Goal: Find specific page/section: Find specific page/section

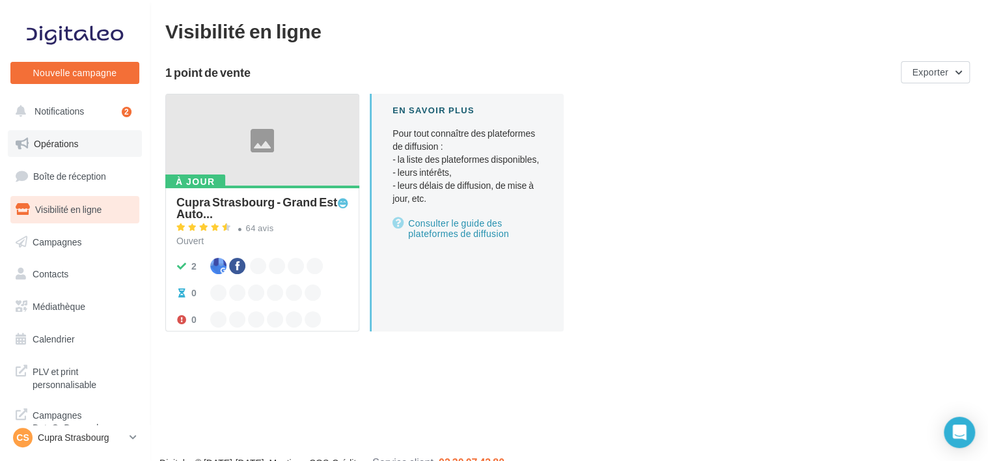
click at [84, 136] on link "Opérations" at bounding box center [75, 143] width 134 height 27
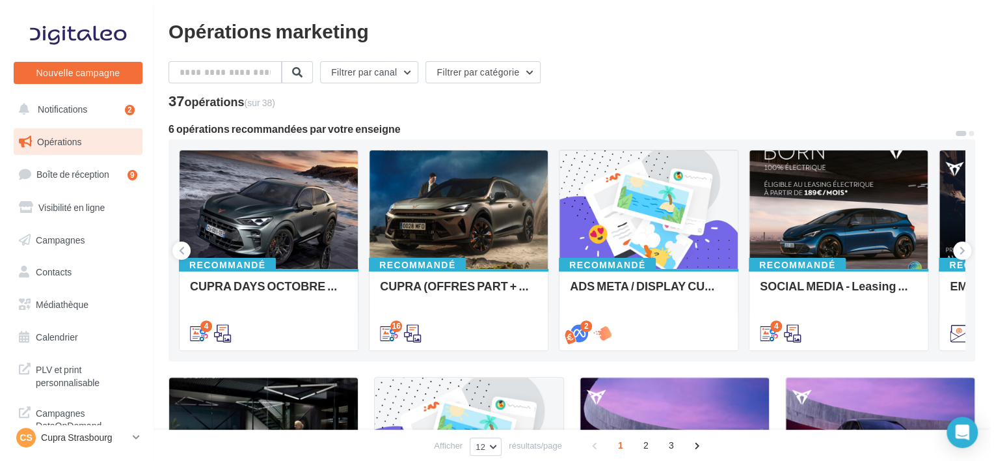
scroll to position [3, 0]
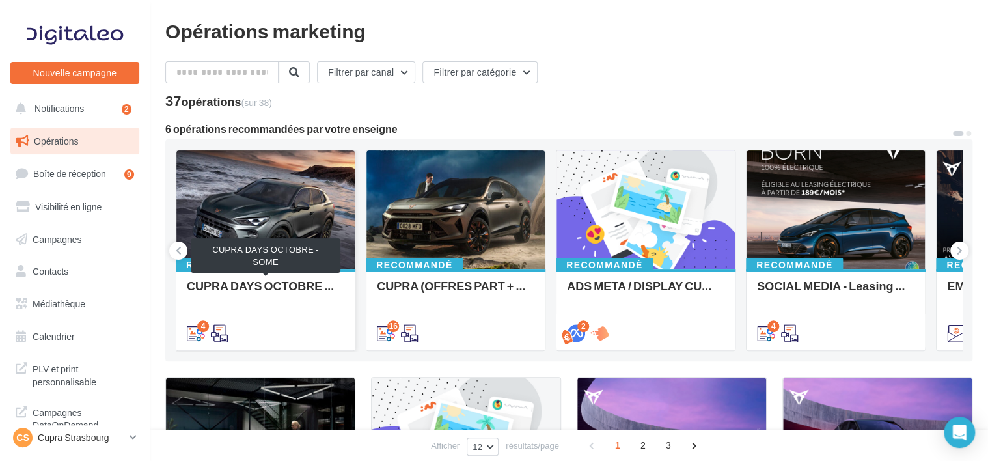
click at [273, 287] on div "CUPRA DAYS OCTOBRE - SOME" at bounding box center [265, 292] width 157 height 26
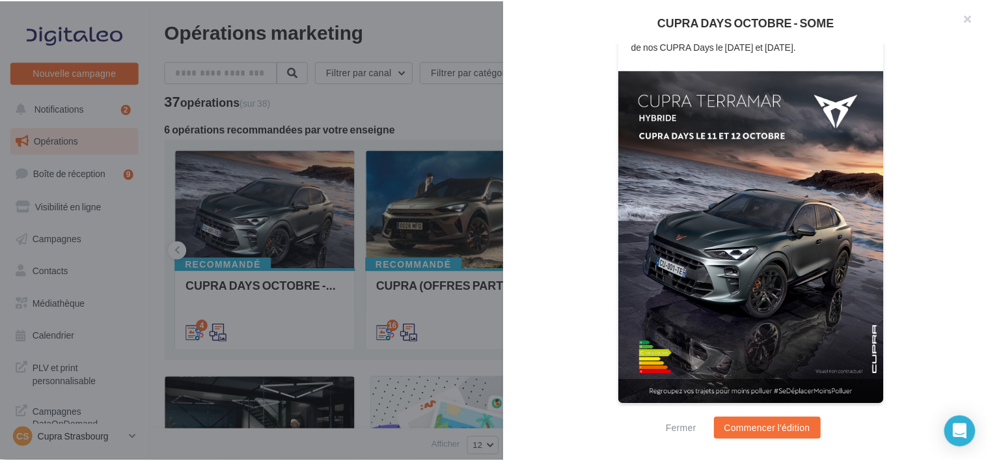
scroll to position [328, 0]
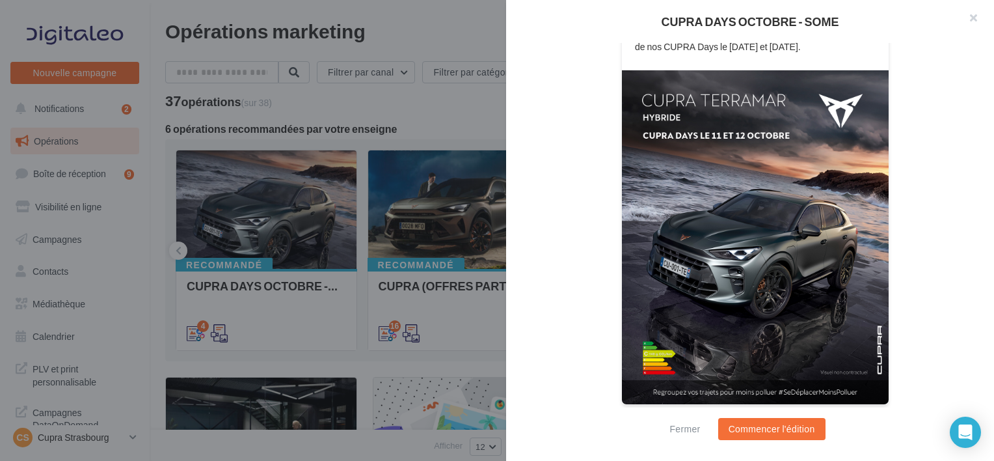
click at [327, 219] on div at bounding box center [497, 230] width 994 height 461
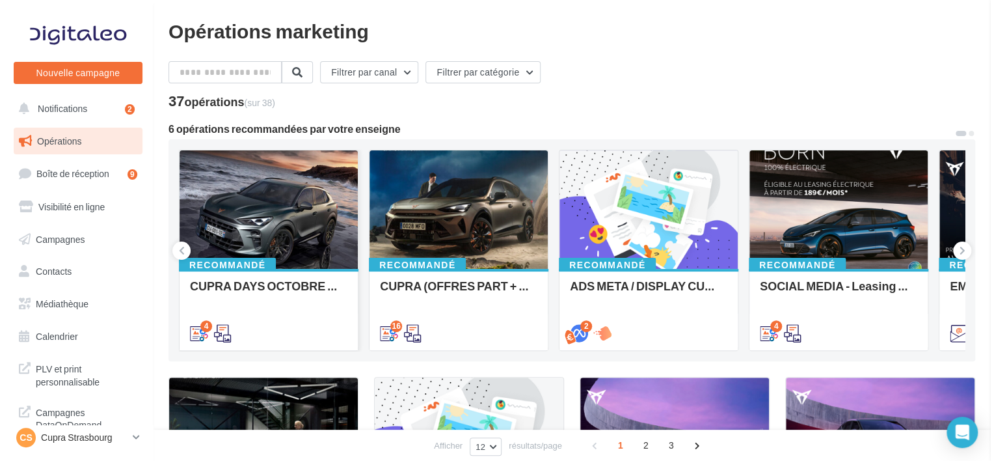
scroll to position [195, 0]
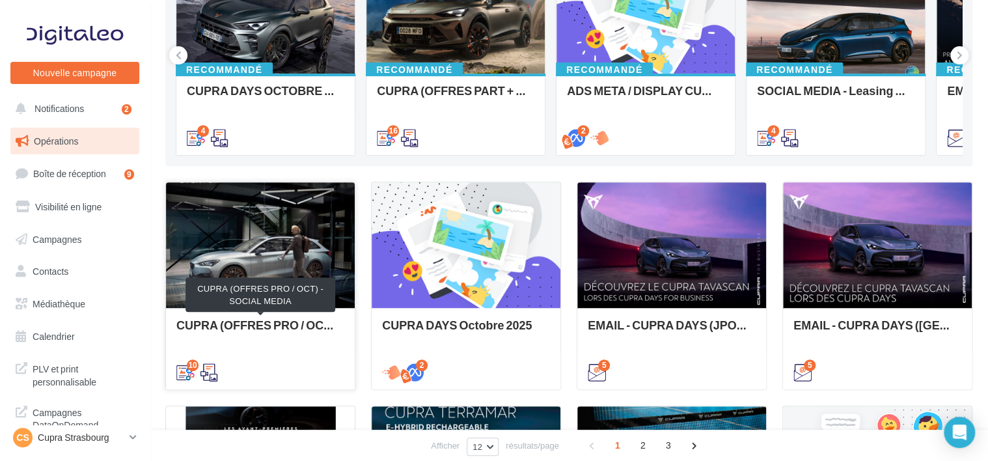
click at [272, 325] on div "CUPRA (OFFRES PRO / OCT) - SOCIAL MEDIA" at bounding box center [260, 331] width 168 height 26
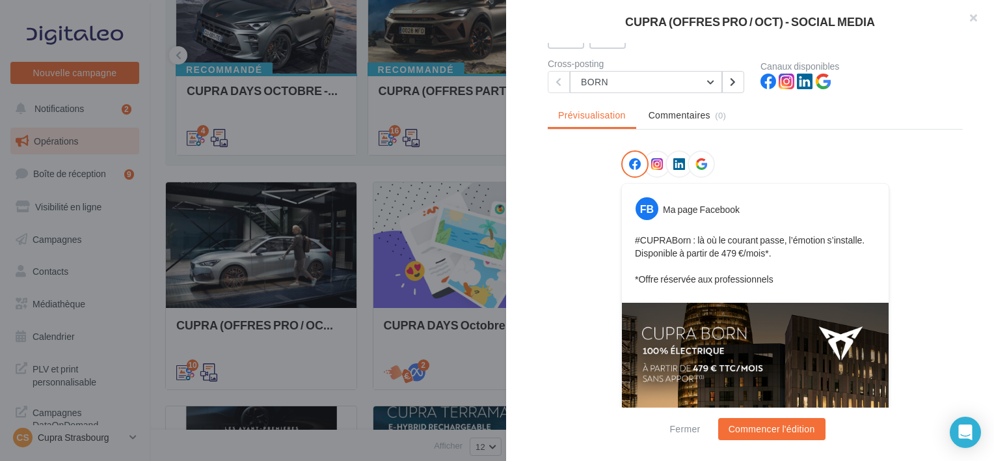
scroll to position [0, 0]
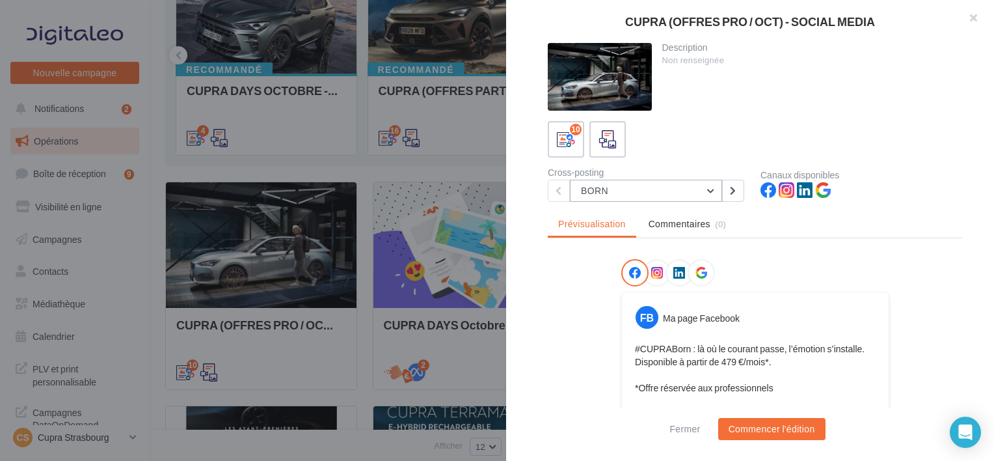
click at [638, 200] on button "BORN" at bounding box center [646, 191] width 152 height 22
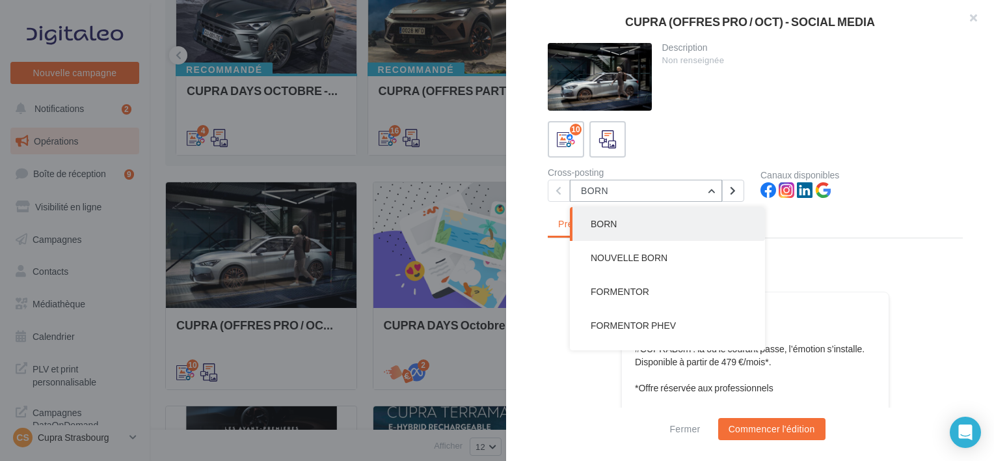
click at [661, 192] on button "BORN" at bounding box center [646, 191] width 152 height 22
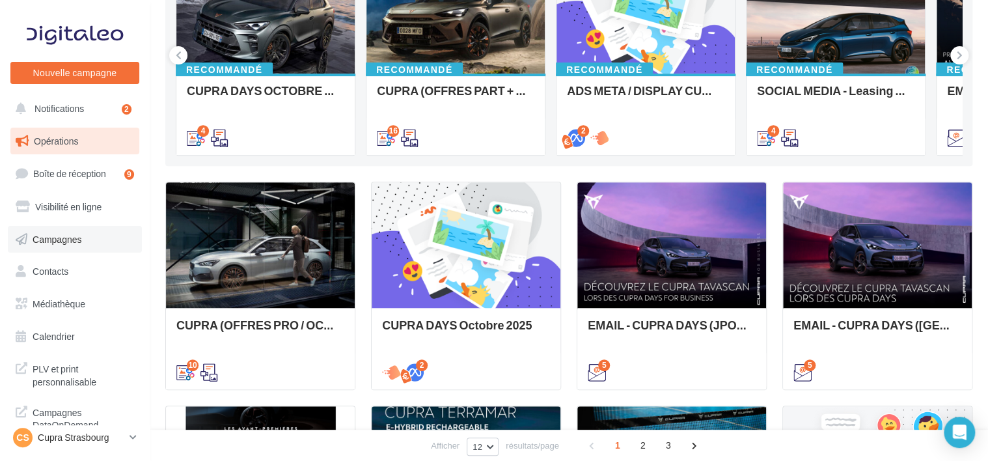
click at [66, 239] on span "Campagnes" at bounding box center [57, 238] width 49 height 11
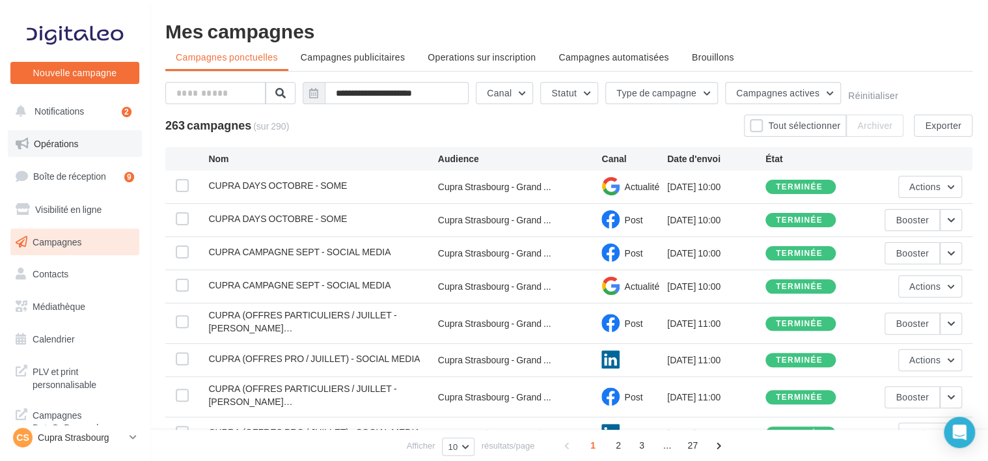
click at [76, 151] on link "Opérations" at bounding box center [75, 143] width 134 height 27
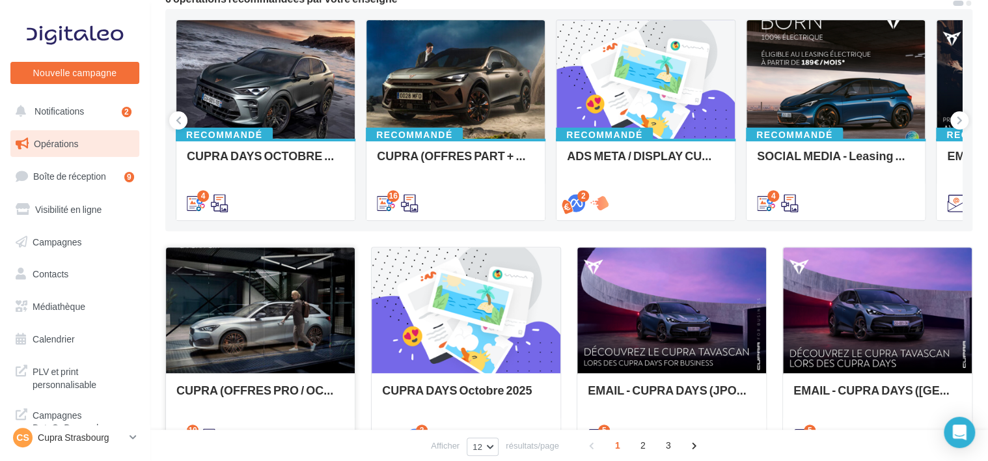
scroll to position [325, 0]
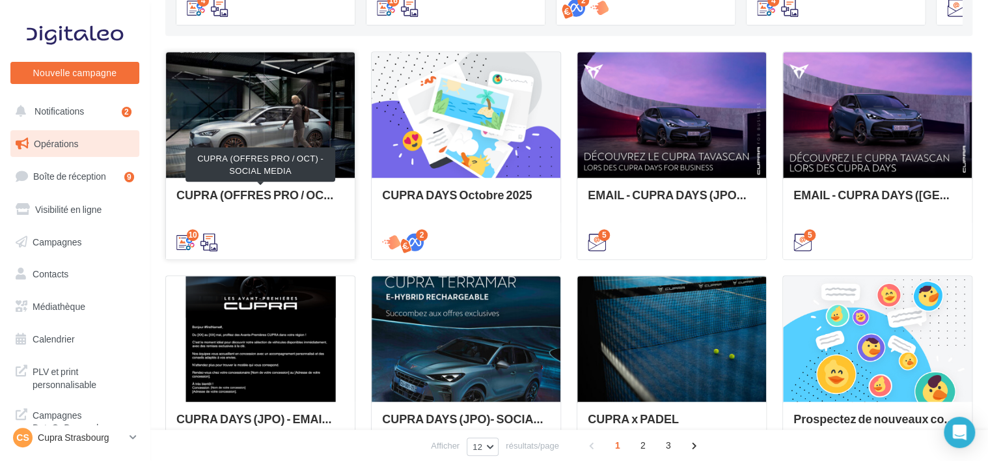
click at [303, 195] on div "CUPRA (OFFRES PRO / OCT) - SOCIAL MEDIA" at bounding box center [260, 201] width 168 height 26
drag, startPoint x: 303, startPoint y: 195, endPoint x: 159, endPoint y: 197, distance: 143.8
click at [159, 197] on div "Opérations marketing Filtrer par canal Filtrer par catégorie 37 opérations (sur…" at bounding box center [569, 228] width 838 height 1064
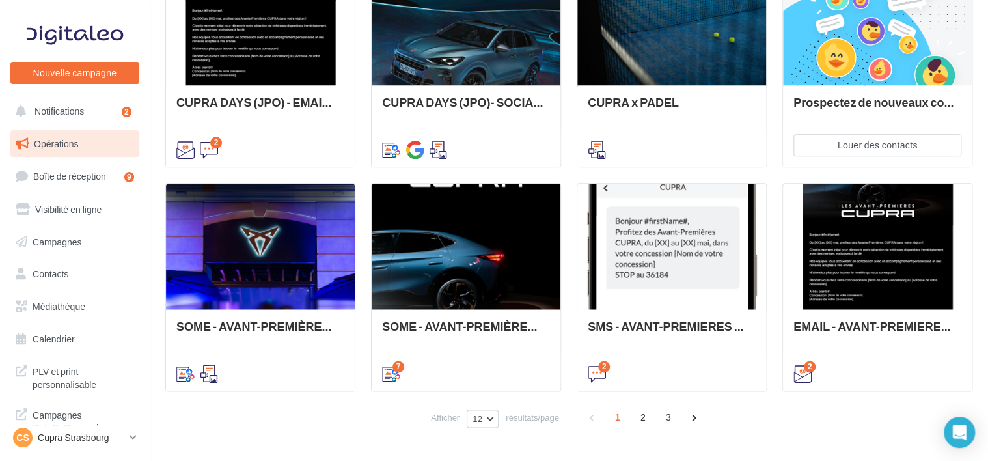
scroll to position [679, 0]
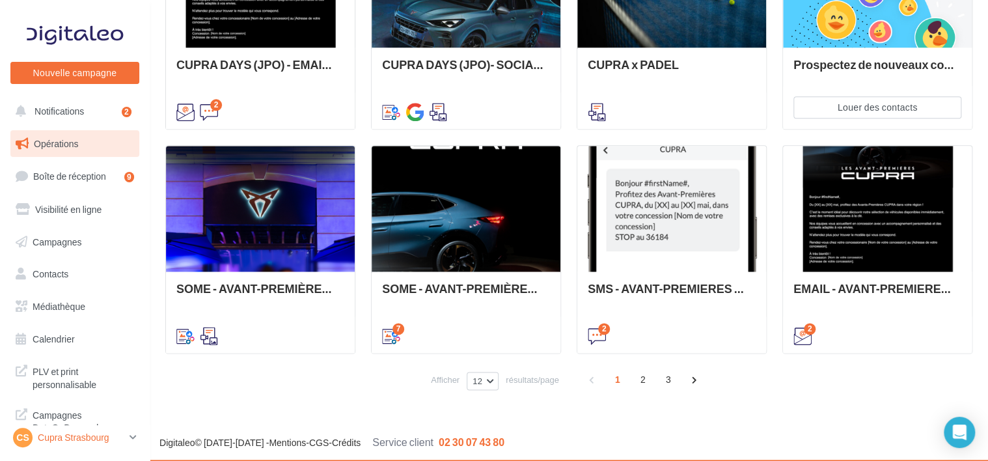
click at [90, 440] on p "Cupra Strasbourg" at bounding box center [81, 437] width 87 height 13
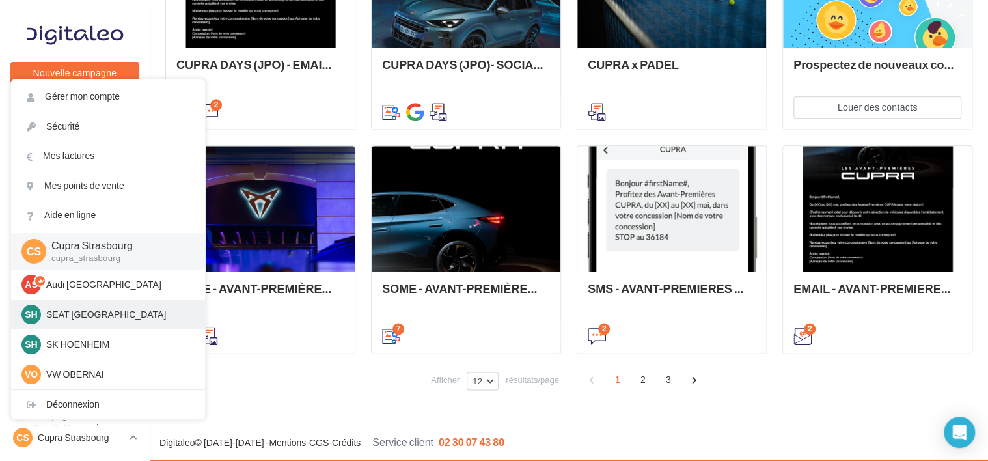
click at [94, 312] on p "SEAT [GEOGRAPHIC_DATA]" at bounding box center [117, 314] width 143 height 13
